Goal: Task Accomplishment & Management: Use online tool/utility

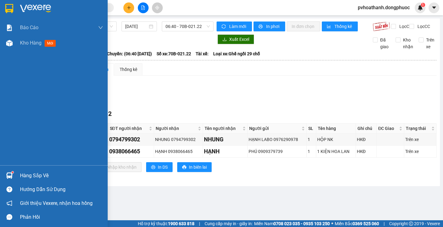
click at [33, 173] on div "Hàng sắp về" at bounding box center [61, 175] width 83 height 9
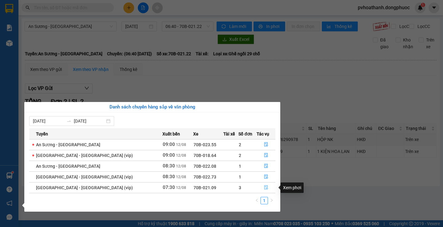
click at [260, 187] on button "button" at bounding box center [266, 188] width 18 height 10
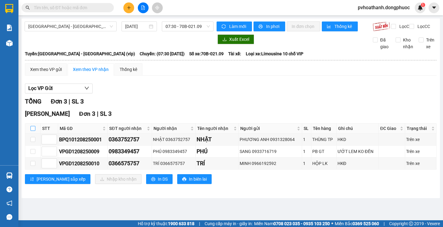
click at [33, 131] on input "checkbox" at bounding box center [32, 128] width 5 height 5
checkbox input "true"
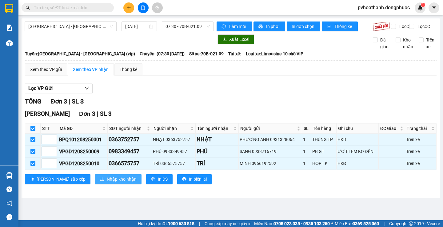
click at [107, 183] on span "Nhập kho nhận" at bounding box center [122, 179] width 30 height 7
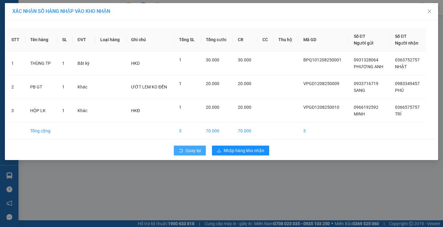
click at [181, 151] on icon "rollback" at bounding box center [181, 151] width 4 height 4
